Goal: Task Accomplishment & Management: Manage account settings

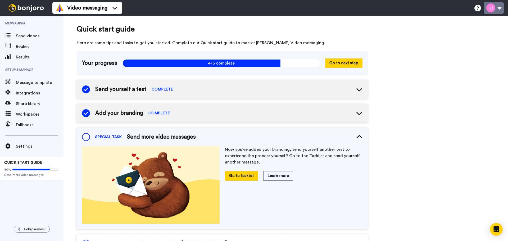
click at [493, 7] on button at bounding box center [494, 8] width 20 height 12
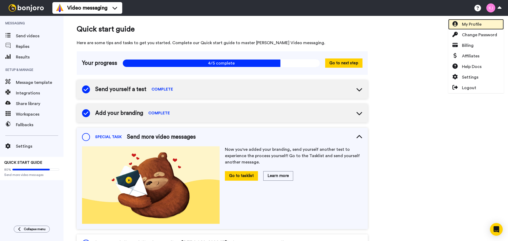
click at [491, 24] on link "My Profile" at bounding box center [476, 24] width 56 height 11
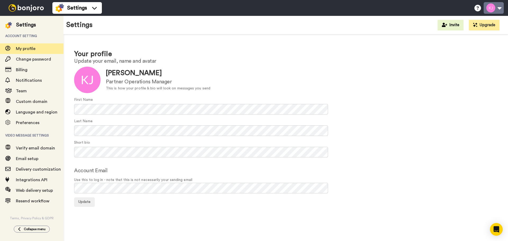
click at [496, 11] on button at bounding box center [494, 8] width 20 height 12
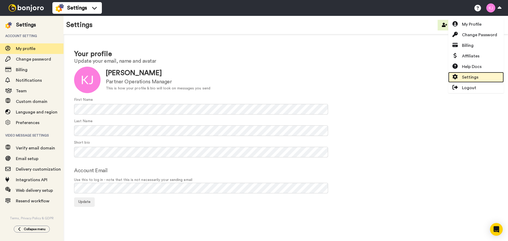
click at [476, 74] on link "Settings" at bounding box center [476, 77] width 56 height 11
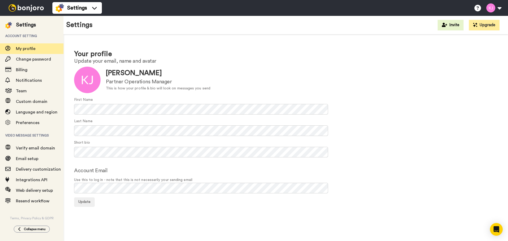
click at [124, 193] on form "Update Kristin Jensen Partner Operations Manager This is how your profile & bio…" at bounding box center [285, 137] width 423 height 140
click at [142, 211] on div "Your profile Update your email, name and avatar Update Kristin Jensen Partner O…" at bounding box center [286, 127] width 445 height 187
click at [85, 201] on span "Update" at bounding box center [84, 202] width 12 height 4
click at [91, 202] on button "Update" at bounding box center [84, 202] width 21 height 10
click at [83, 203] on span "Update" at bounding box center [84, 202] width 12 height 4
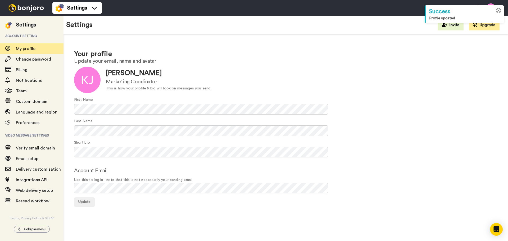
click at [499, 8] on icon at bounding box center [499, 11] width 6 height 6
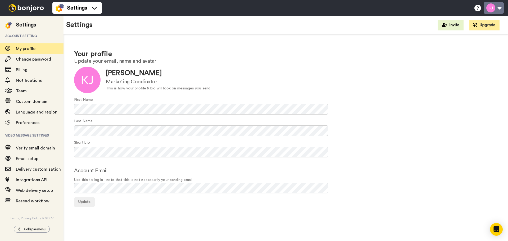
click at [501, 6] on button at bounding box center [494, 8] width 20 height 12
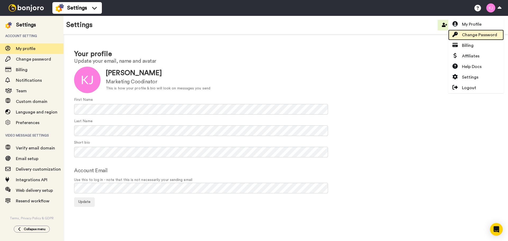
click at [490, 38] on span "Change Password" at bounding box center [479, 35] width 35 height 6
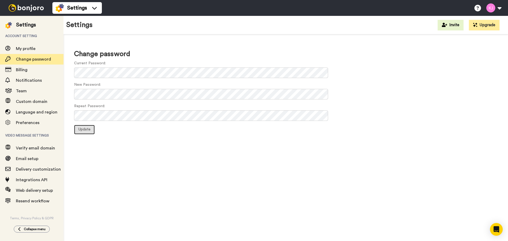
click at [82, 126] on button "Update" at bounding box center [84, 130] width 21 height 10
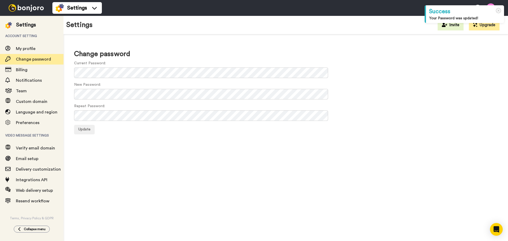
click at [251, 187] on div "Change password Current Password: New Password: Repeat Password: Update" at bounding box center [286, 139] width 445 height 210
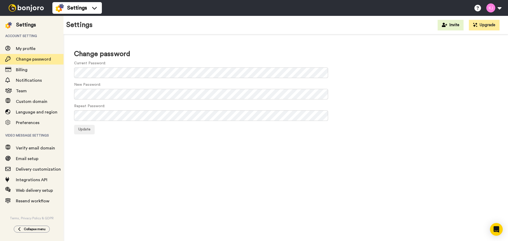
click at [277, 206] on div "Change password Current Password: New Password: Repeat Password: Update" at bounding box center [286, 139] width 445 height 210
